Goal: Information Seeking & Learning: Find specific page/section

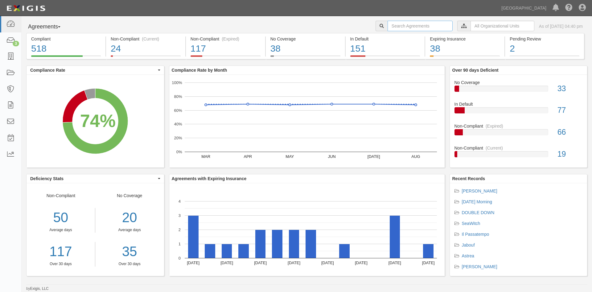
click at [394, 30] on input "text" at bounding box center [420, 26] width 65 height 10
type input "hossain"
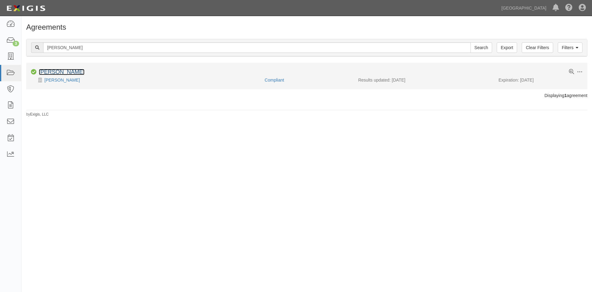
click at [50, 72] on link "Najma" at bounding box center [62, 72] width 46 height 6
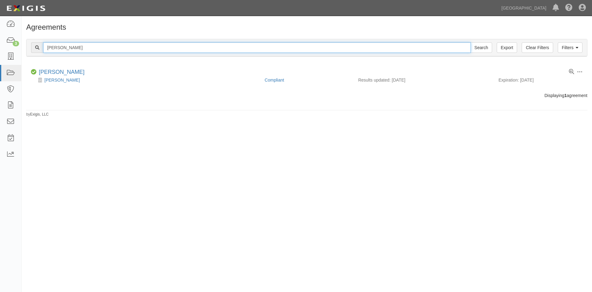
drag, startPoint x: 93, startPoint y: 48, endPoint x: 29, endPoint y: 50, distance: 64.8
click at [29, 50] on div "Filters Clear Filters Export hossain Search Filters" at bounding box center [307, 47] width 561 height 17
type input "scott"
click at [471, 42] on input "Search" at bounding box center [482, 47] width 22 height 10
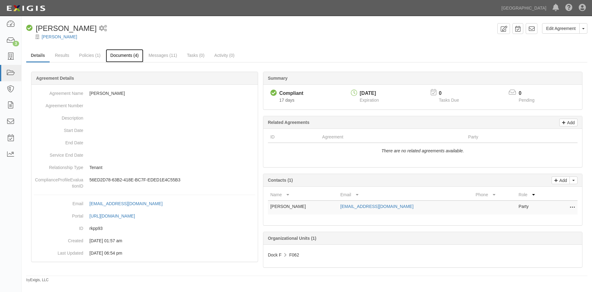
click at [134, 53] on link "Documents (4)" at bounding box center [125, 55] width 38 height 13
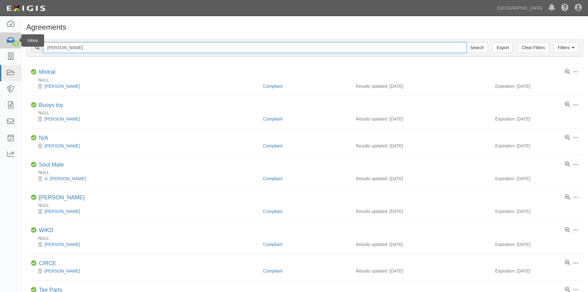
drag, startPoint x: 68, startPoint y: 47, endPoint x: 21, endPoint y: 44, distance: 47.3
click at [21, 44] on body "Toggle navigation Dashboard 4 Inbox Parties Agreements Coverages Documents Mess…" at bounding box center [294, 213] width 588 height 427
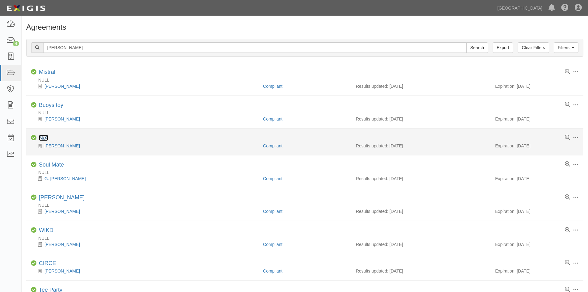
click at [42, 137] on link "N/A" at bounding box center [43, 137] width 9 height 6
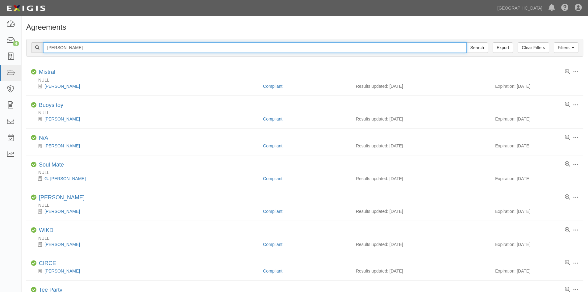
type input "[PERSON_NAME]"
click at [466, 42] on input "Search" at bounding box center [477, 47] width 22 height 10
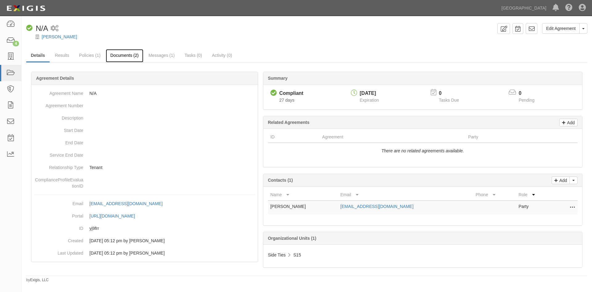
click at [117, 57] on link "Documents (2)" at bounding box center [125, 55] width 38 height 13
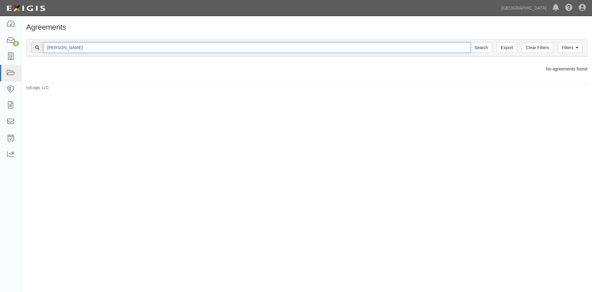
click at [99, 48] on input "chynoweth" at bounding box center [257, 47] width 428 height 10
type input "chynowethcasavecchia"
click at [471, 42] on input "Search" at bounding box center [482, 47] width 22 height 10
drag, startPoint x: 119, startPoint y: 42, endPoint x: 41, endPoint y: 39, distance: 77.8
click at [41, 39] on div "Filters Clear Filters Export chynowethcasavecchia Search Filters" at bounding box center [307, 47] width 561 height 17
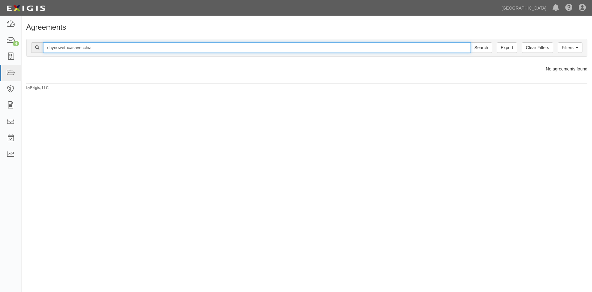
click at [68, 48] on input "chynowethcasavecchia" at bounding box center [257, 47] width 428 height 10
type input "[PERSON_NAME]"
click at [471, 42] on input "Search" at bounding box center [482, 47] width 22 height 10
drag, startPoint x: 86, startPoint y: 46, endPoint x: 16, endPoint y: 35, distance: 70.9
click at [16, 35] on body "Toggle navigation Dashboard 4 Inbox Parties Agreements Coverages Documents Mess…" at bounding box center [296, 140] width 592 height 281
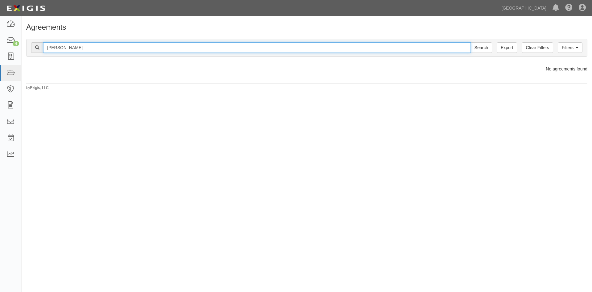
type input "[PERSON_NAME]"
click at [471, 42] on input "Search" at bounding box center [482, 47] width 22 height 10
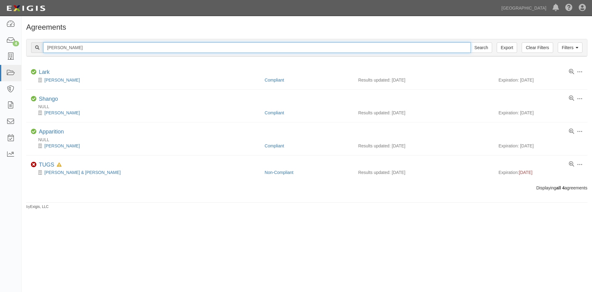
drag, startPoint x: 89, startPoint y: 49, endPoint x: 21, endPoint y: 50, distance: 67.9
click at [21, 50] on body "Toggle navigation Dashboard 4 Inbox Parties Agreements Coverages Documents Mess…" at bounding box center [296, 140] width 592 height 281
type input "gee"
click at [471, 42] on input "Search" at bounding box center [482, 47] width 22 height 10
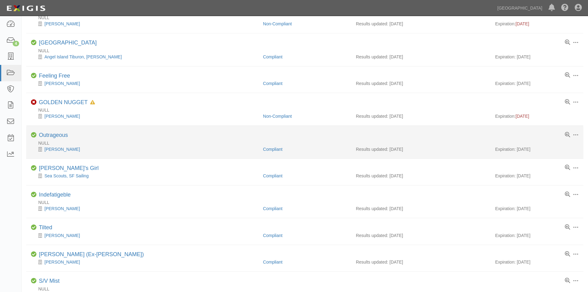
scroll to position [278, 0]
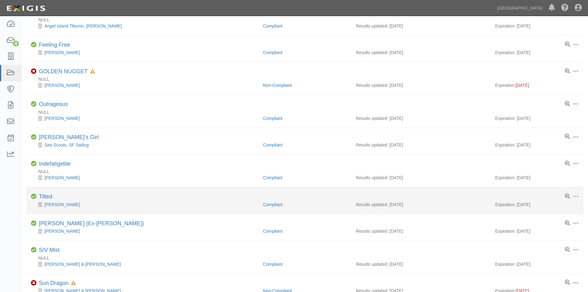
click at [45, 200] on div "Tilted" at bounding box center [45, 196] width 13 height 7
click at [46, 197] on link "Tilted" at bounding box center [45, 196] width 13 height 6
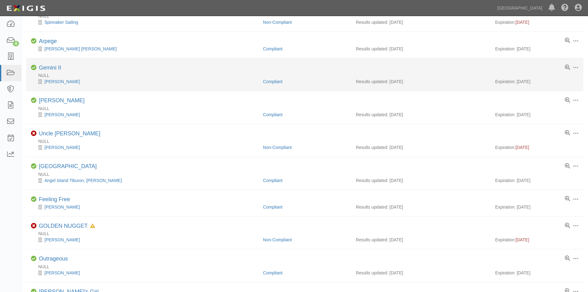
scroll to position [0, 0]
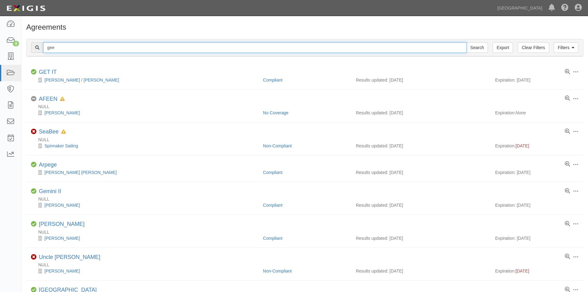
drag, startPoint x: 90, startPoint y: 48, endPoint x: 33, endPoint y: 48, distance: 56.8
click at [33, 48] on div "gee Search" at bounding box center [259, 47] width 457 height 10
type input "lepert"
click at [466, 42] on input "Search" at bounding box center [477, 47] width 22 height 10
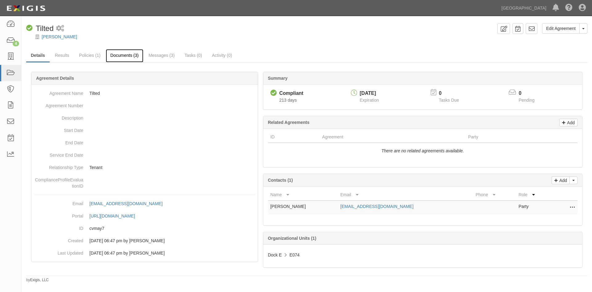
click at [128, 51] on link "Documents (3)" at bounding box center [125, 55] width 38 height 13
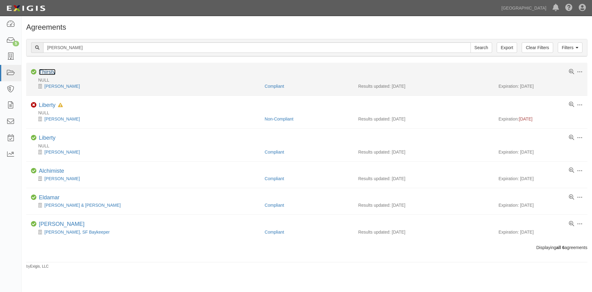
click at [44, 72] on link "Thirsty" at bounding box center [47, 72] width 17 height 6
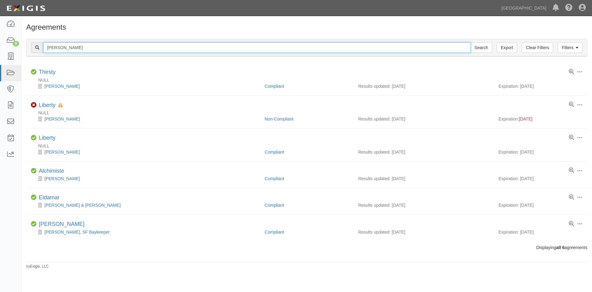
drag, startPoint x: 101, startPoint y: 51, endPoint x: 42, endPoint y: 53, distance: 59.3
click at [42, 53] on div "Filters Clear Filters Export [PERSON_NAME] Search Filters" at bounding box center [307, 47] width 561 height 17
type input "marine lube"
click at [471, 42] on input "Search" at bounding box center [482, 47] width 22 height 10
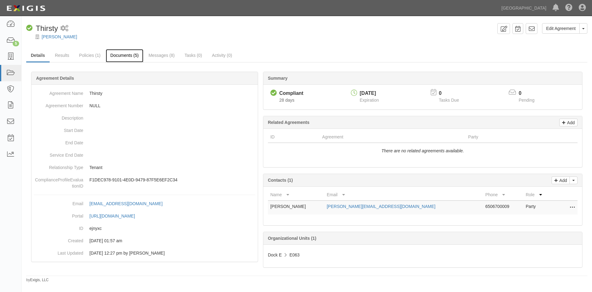
click at [124, 58] on link "Documents (5)" at bounding box center [125, 55] width 38 height 13
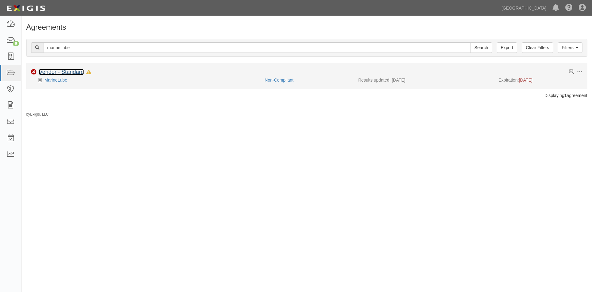
click at [84, 73] on link "Vendor - Standard" at bounding box center [61, 72] width 45 height 6
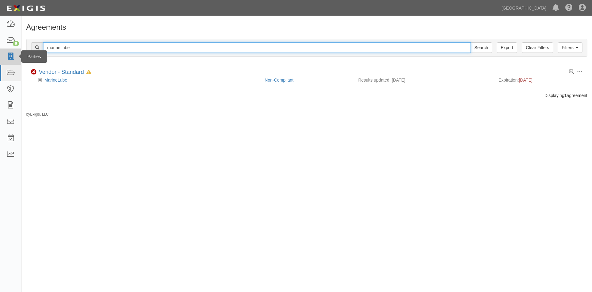
drag, startPoint x: 90, startPoint y: 46, endPoint x: 21, endPoint y: 50, distance: 69.8
click at [21, 50] on body "Toggle navigation Dashboard 6 Inbox Parties Agreements Coverages Documents Mess…" at bounding box center [296, 140] width 592 height 281
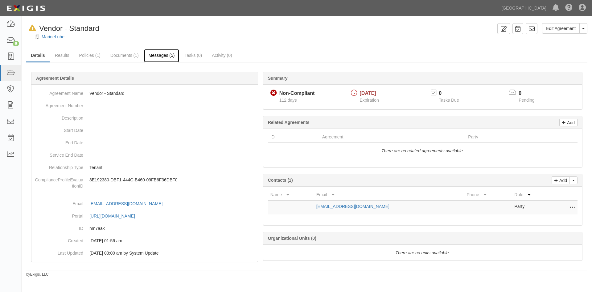
click at [170, 53] on link "Messages (5)" at bounding box center [161, 55] width 35 height 13
click at [130, 52] on link "Documents (1)" at bounding box center [125, 55] width 38 height 13
